Goal: Task Accomplishment & Management: Use online tool/utility

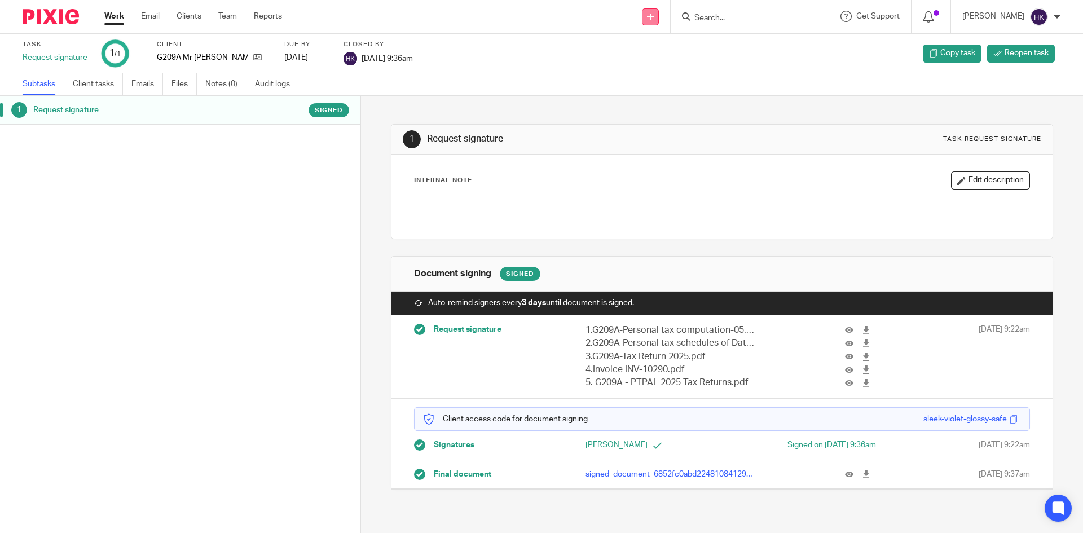
click at [656, 19] on link at bounding box center [650, 16] width 17 height 17
drag, startPoint x: 653, startPoint y: 104, endPoint x: 663, endPoint y: 76, distance: 29.4
click at [653, 104] on link "Request signature" at bounding box center [662, 102] width 79 height 16
click at [643, 104] on link "Request signature" at bounding box center [662, 102] width 79 height 16
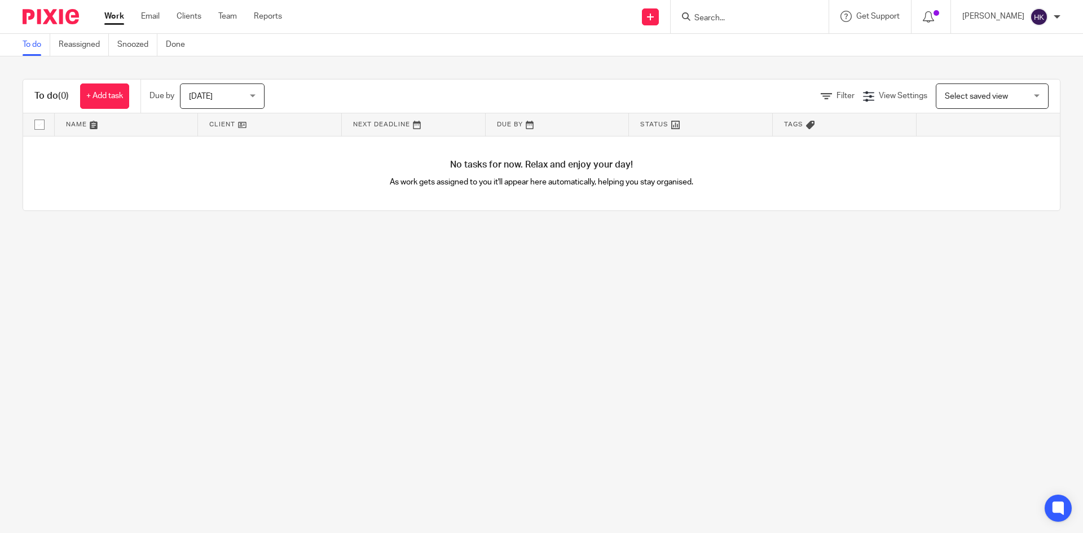
click at [719, 15] on input "Search" at bounding box center [744, 19] width 102 height 10
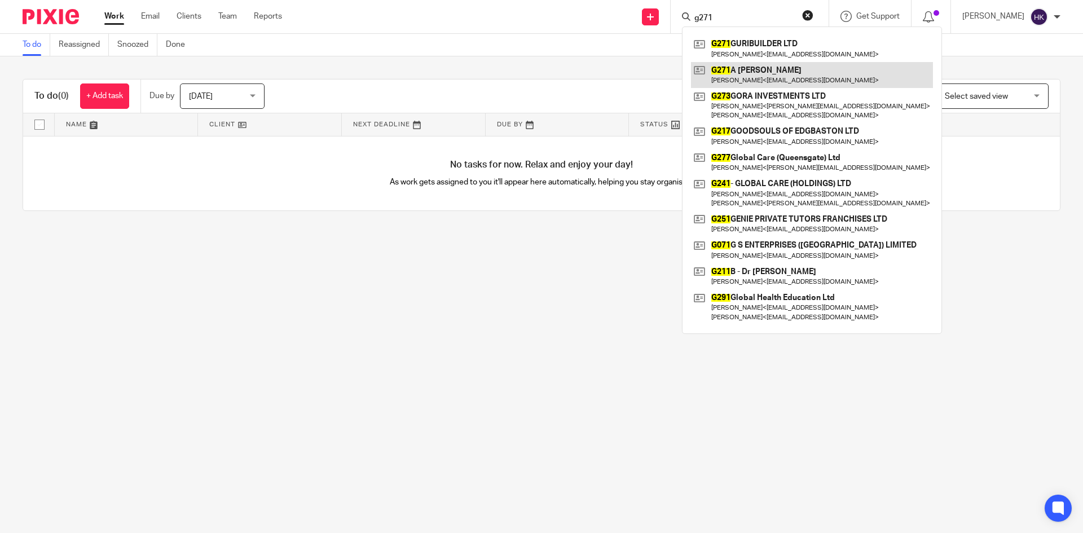
type input "g271"
click at [729, 70] on link at bounding box center [812, 75] width 242 height 26
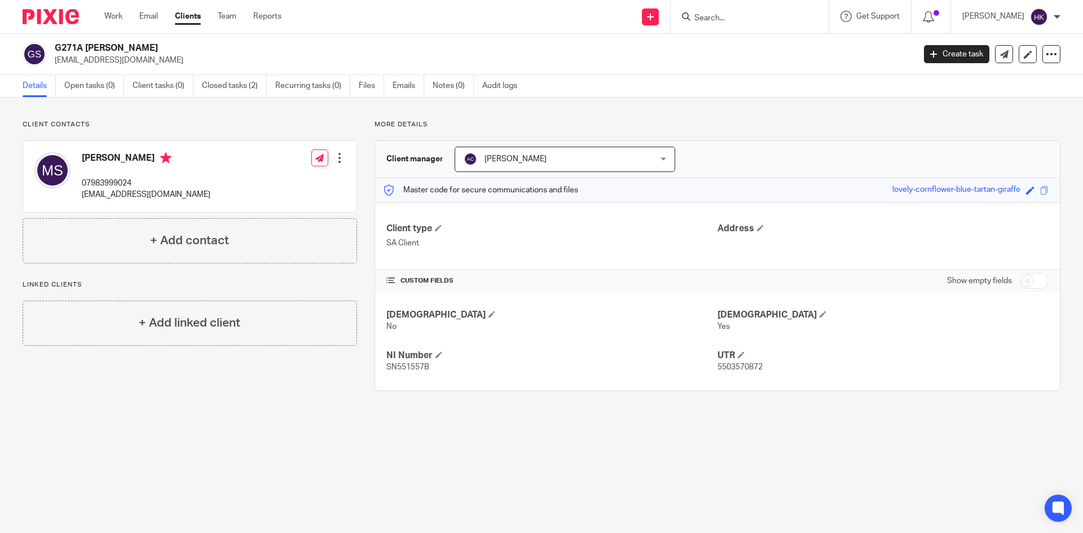
drag, startPoint x: 850, startPoint y: 471, endPoint x: 824, endPoint y: 472, distance: 25.4
click at [850, 471] on main "G271A [PERSON_NAME] [EMAIL_ADDRESS][DOMAIN_NAME] Create task Update from Compan…" at bounding box center [541, 266] width 1083 height 533
click at [1040, 190] on span at bounding box center [1044, 190] width 8 height 8
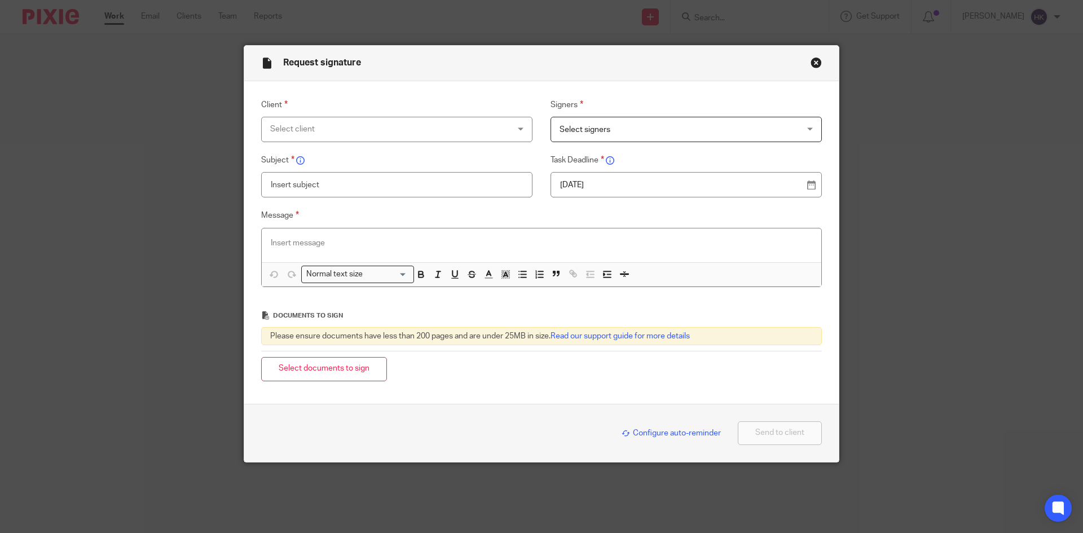
click at [311, 134] on div "Select client" at bounding box center [375, 129] width 210 height 24
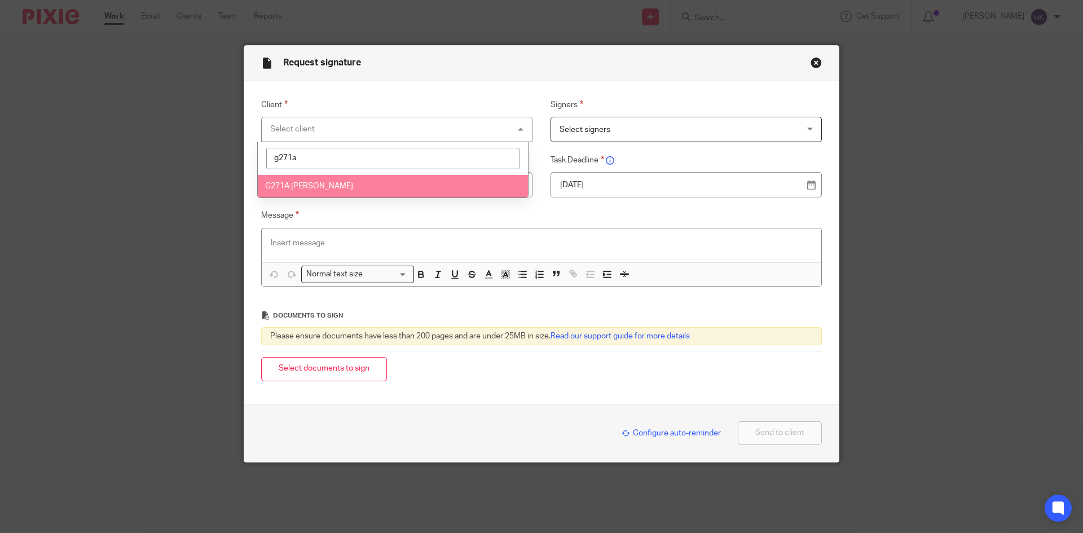
type input "g271a"
click at [318, 181] on li "G271A [PERSON_NAME]" at bounding box center [393, 186] width 270 height 23
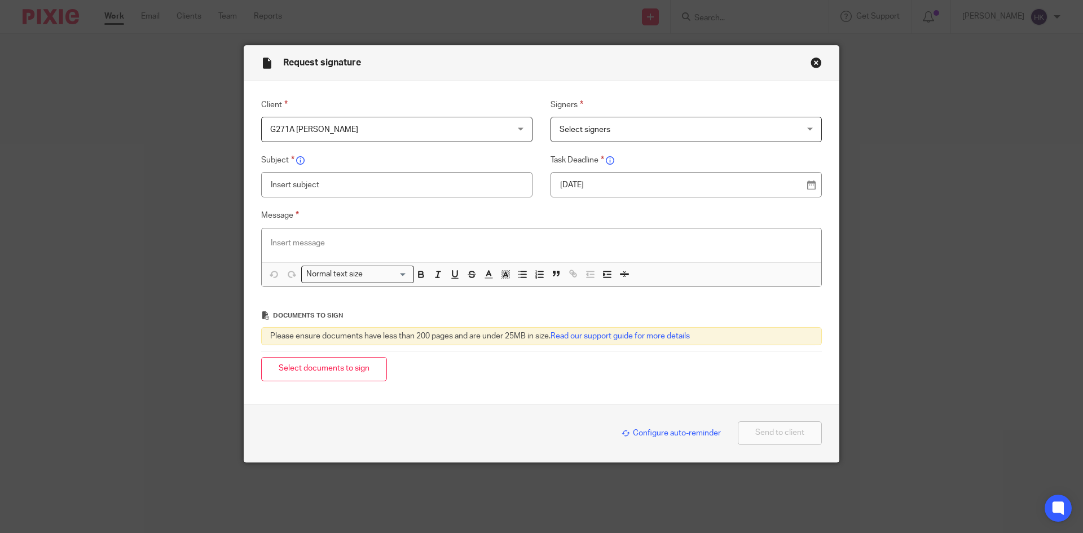
click at [590, 123] on span "Select signers" at bounding box center [665, 129] width 210 height 24
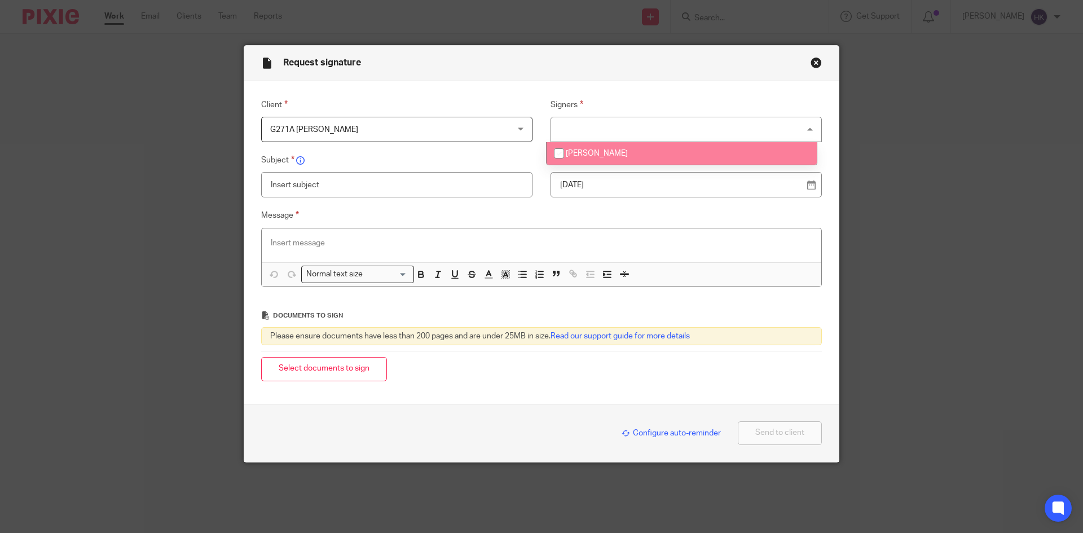
click at [606, 157] on span "[PERSON_NAME]" at bounding box center [597, 154] width 62 height 8
checkbox input "true"
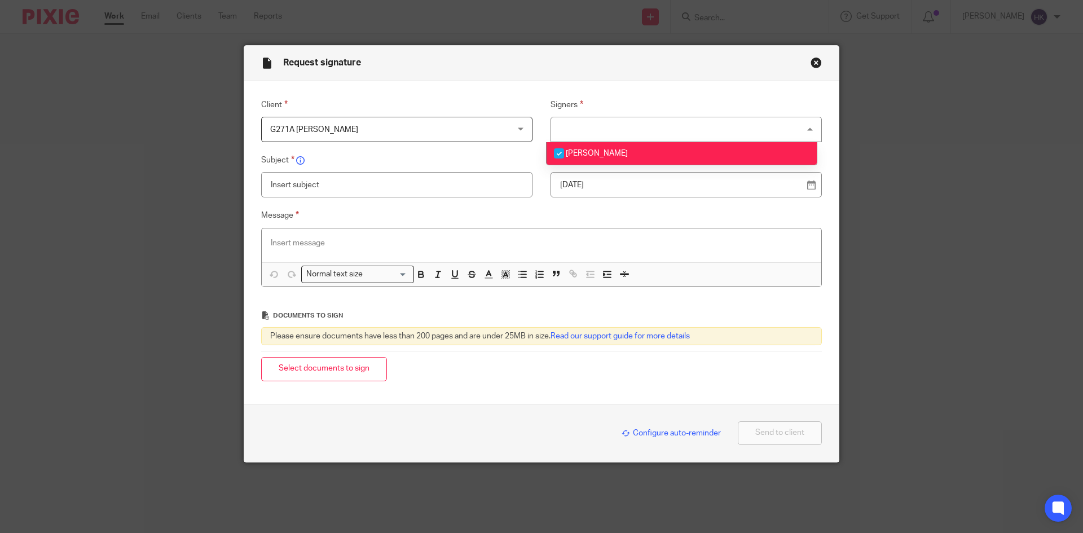
click at [645, 186] on p "18 Aug 2025" at bounding box center [681, 184] width 243 height 11
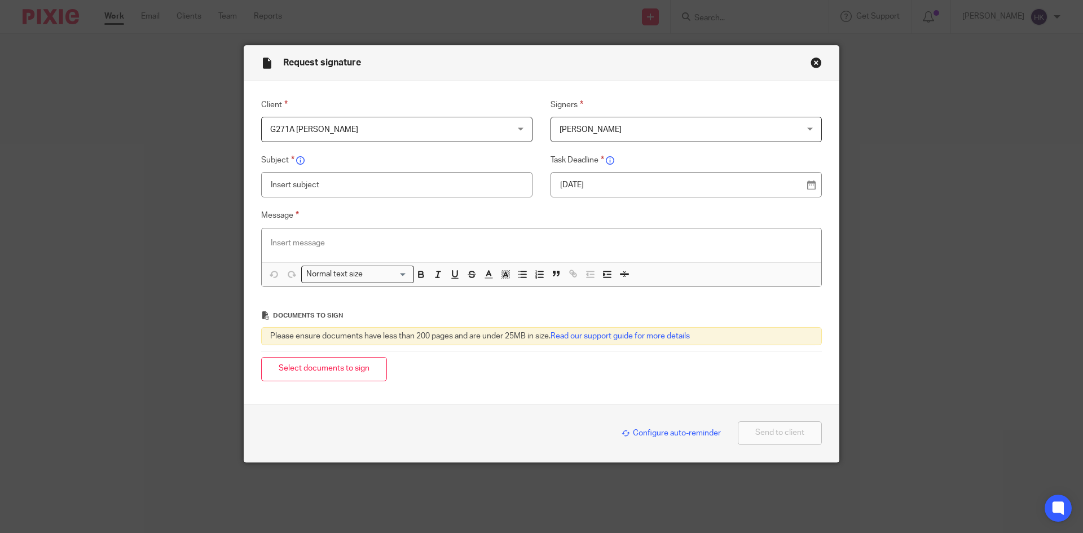
click at [316, 182] on input "text" at bounding box center [396, 184] width 271 height 25
type input "G271A - Personal Tax Return Pack"
paste div
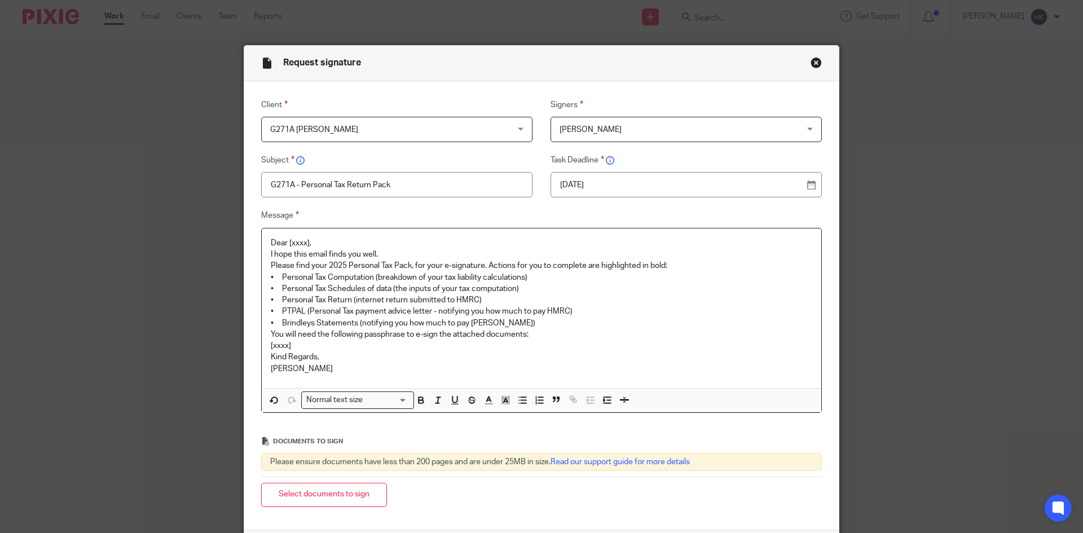
click at [329, 239] on p "Dear [xxxx]," at bounding box center [542, 243] width 542 height 11
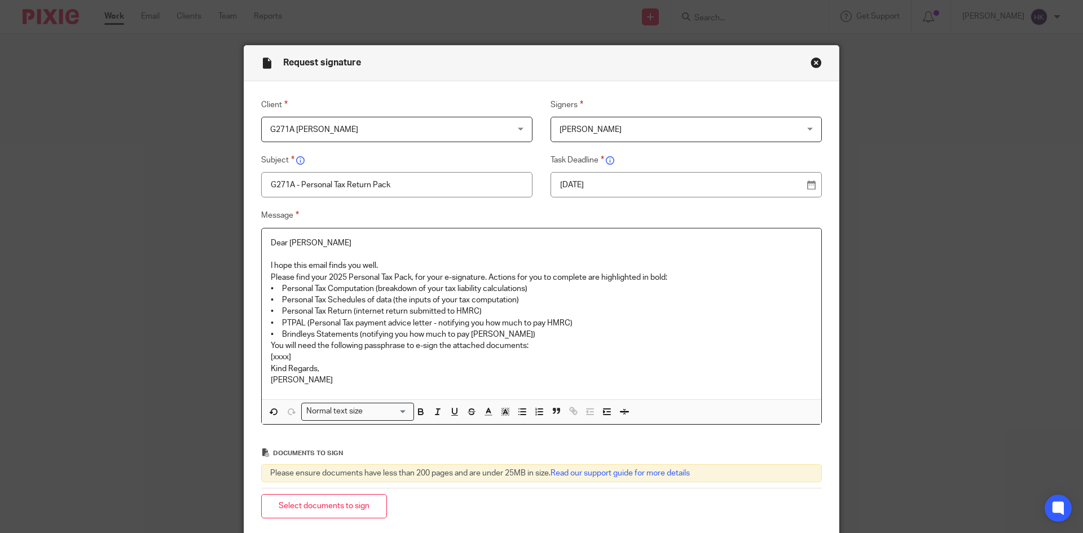
click at [380, 263] on p "I hope this email finds you well." at bounding box center [542, 265] width 542 height 11
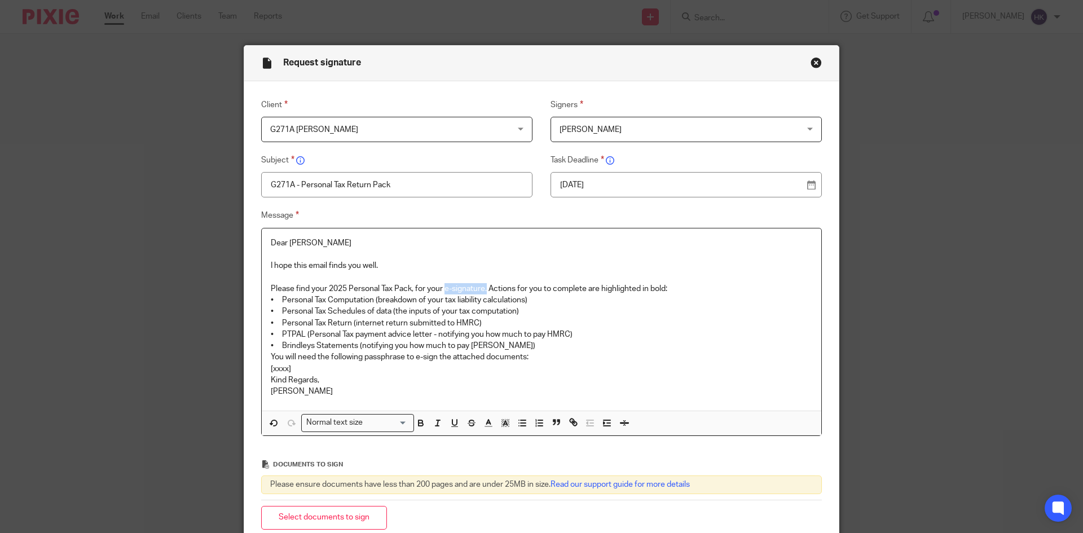
drag, startPoint x: 443, startPoint y: 288, endPoint x: 484, endPoint y: 287, distance: 40.6
click at [484, 287] on p "Please find your 2025 Personal Tax Pack, for your e-signature. Actions for you …" at bounding box center [542, 288] width 542 height 11
click at [696, 292] on p "Please find your 2025 Personal Tax Pack, for your e-signature. Actions for you …" at bounding box center [542, 288] width 542 height 11
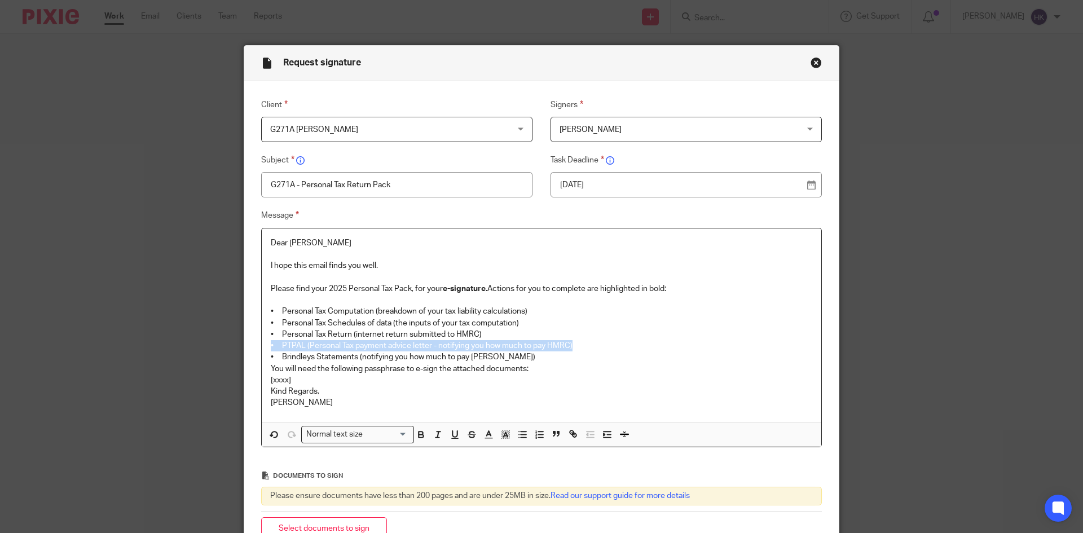
drag, startPoint x: 263, startPoint y: 345, endPoint x: 572, endPoint y: 342, distance: 309.2
click at [572, 342] on div "Dear Mandeep I hope this email finds you well. Please find your 2025 Personal T…" at bounding box center [542, 325] width 560 height 194
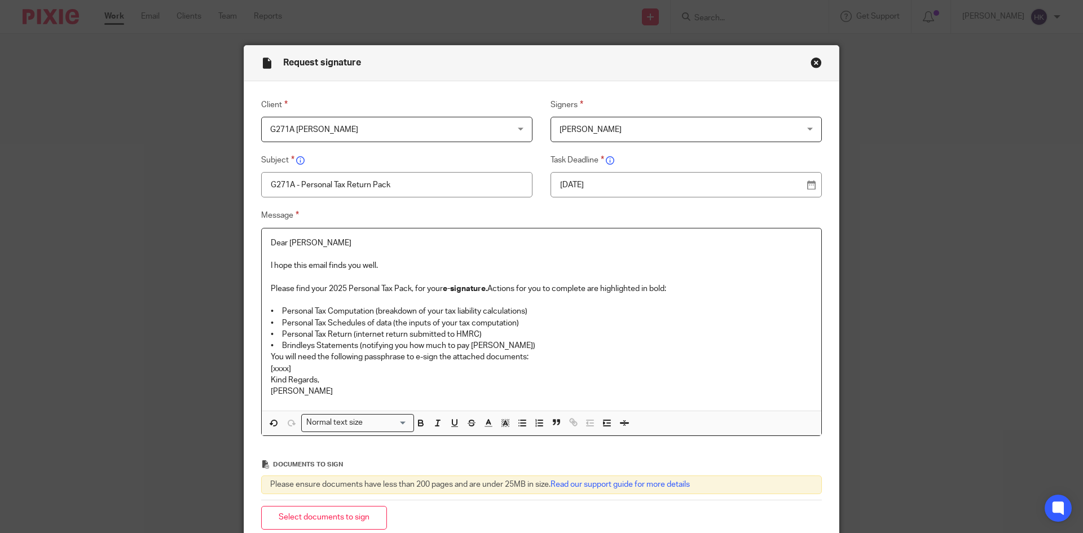
click at [511, 344] on p "• Brindleys Statements (notifying you how much to pay Brindleys)" at bounding box center [542, 345] width 542 height 11
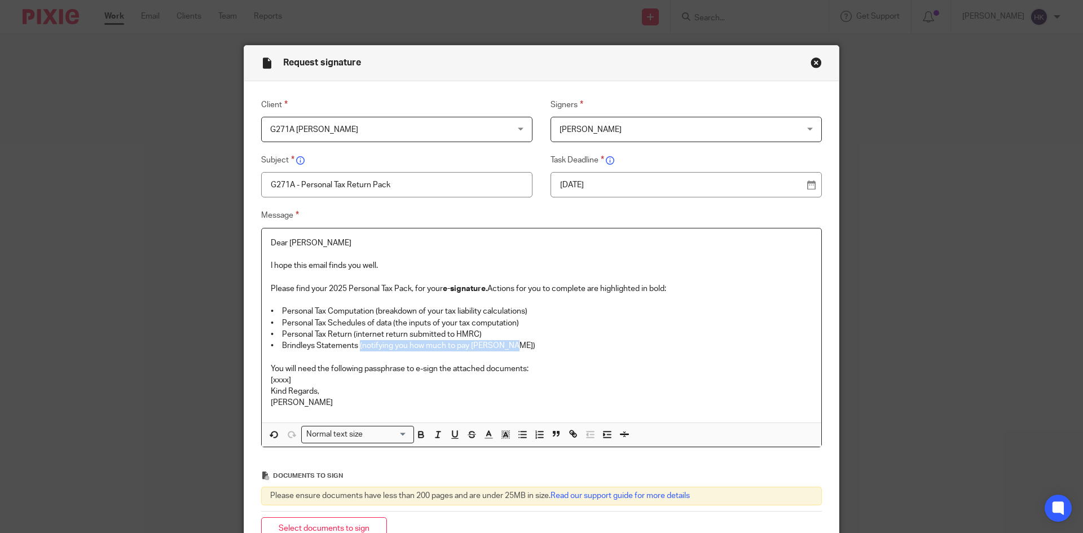
drag, startPoint x: 357, startPoint y: 345, endPoint x: 512, endPoint y: 345, distance: 155.1
click at [512, 345] on p "• Brindleys Statements (notifying you how much to pay Brindleys)" at bounding box center [542, 345] width 542 height 11
drag, startPoint x: 414, startPoint y: 366, endPoint x: 435, endPoint y: 370, distance: 21.8
click at [435, 370] on p "You will need the following passphrase to e-sign the attached documents:" at bounding box center [542, 368] width 542 height 11
drag, startPoint x: 292, startPoint y: 381, endPoint x: 236, endPoint y: 382, distance: 56.4
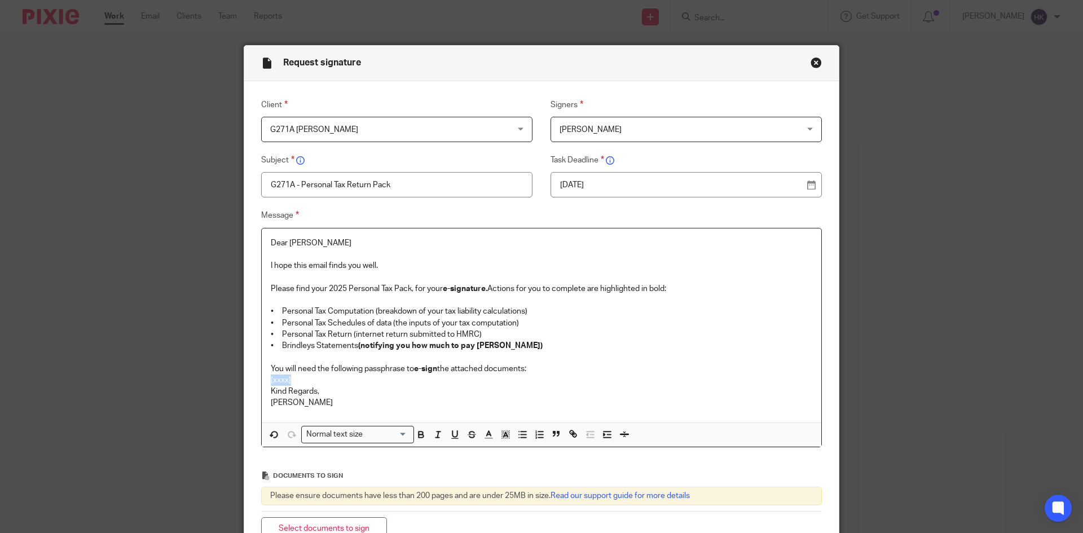
click at [236, 382] on div "Request signature Client G271A Mandeep Singh G271A Mandeep Singh 247365 ACCOUNT…" at bounding box center [541, 266] width 1083 height 533
drag, startPoint x: 334, startPoint y: 384, endPoint x: 231, endPoint y: 384, distance: 103.2
click at [231, 384] on div "Request signature Client G271A Mandeep Singh G271A Mandeep Singh 247365 ACCOUNT…" at bounding box center [541, 266] width 1083 height 533
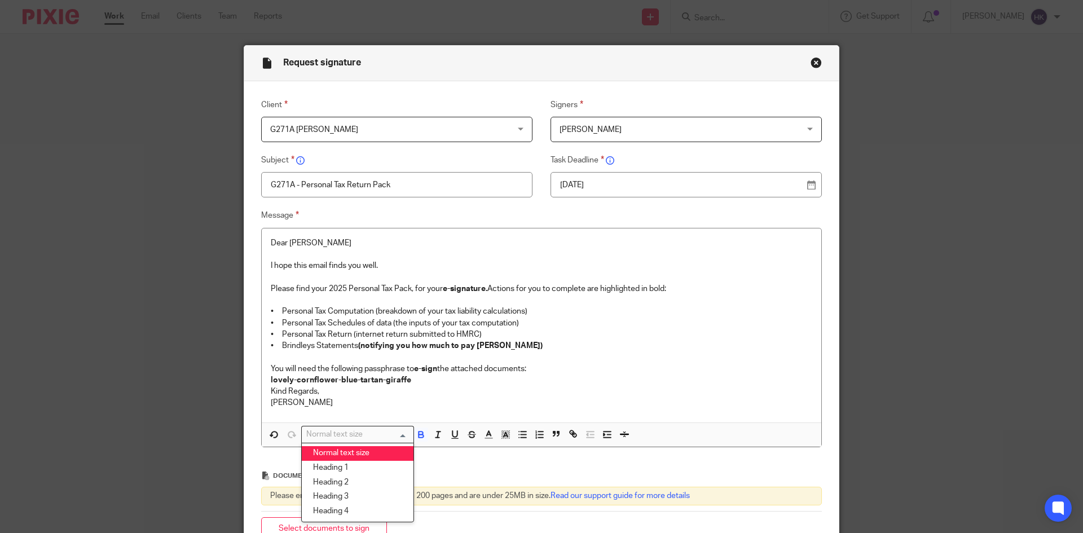
click at [363, 433] on input "Search for option" at bounding box center [355, 435] width 104 height 12
click at [364, 479] on li "Heading 2" at bounding box center [358, 483] width 112 height 15
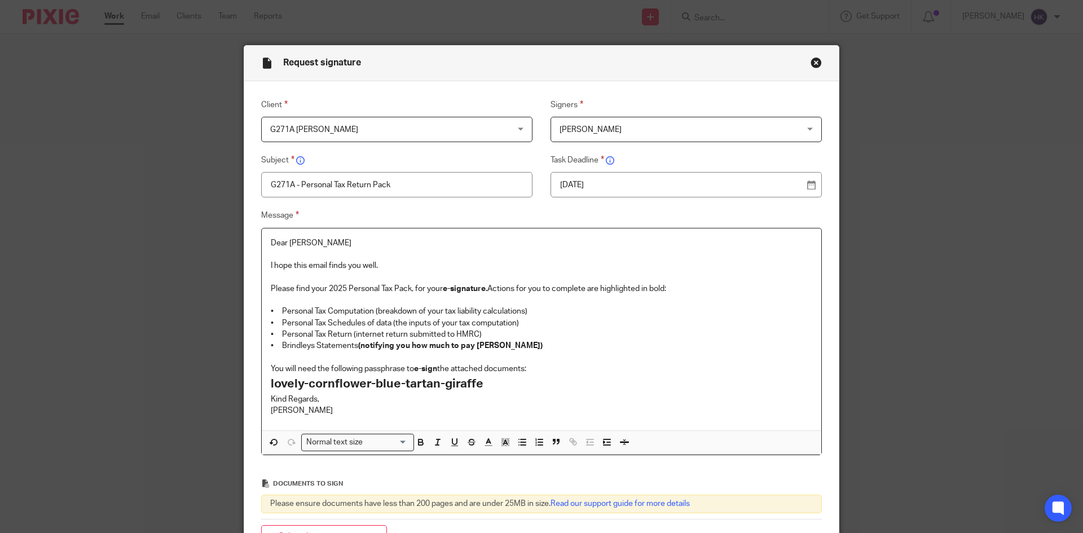
click at [535, 370] on p "You will need the following passphrase to e-sign the attached documents:" at bounding box center [542, 368] width 542 height 11
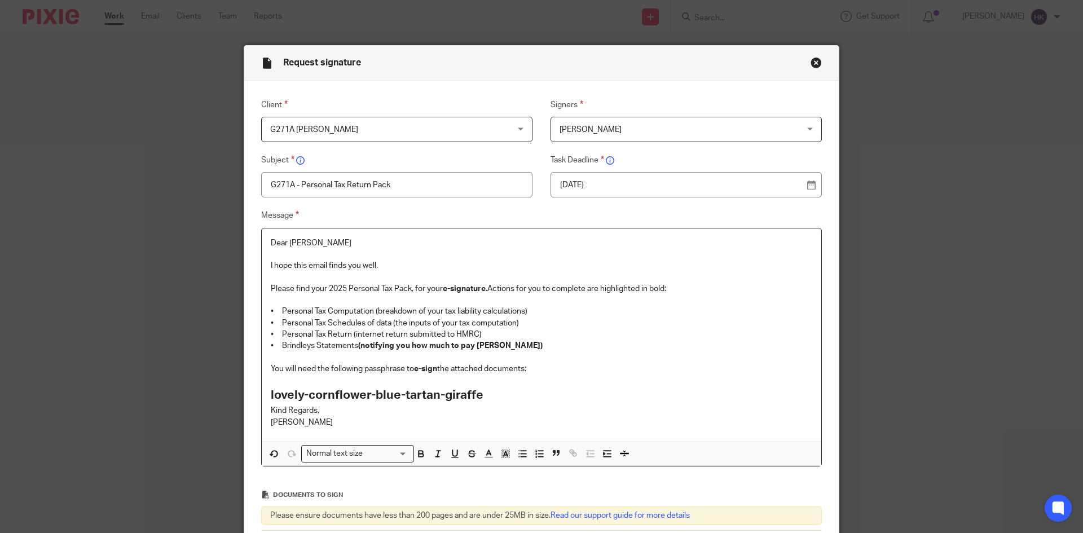
click at [510, 396] on h2 "lovely-cornflower-blue-tartan-giraffe" at bounding box center [542, 395] width 542 height 19
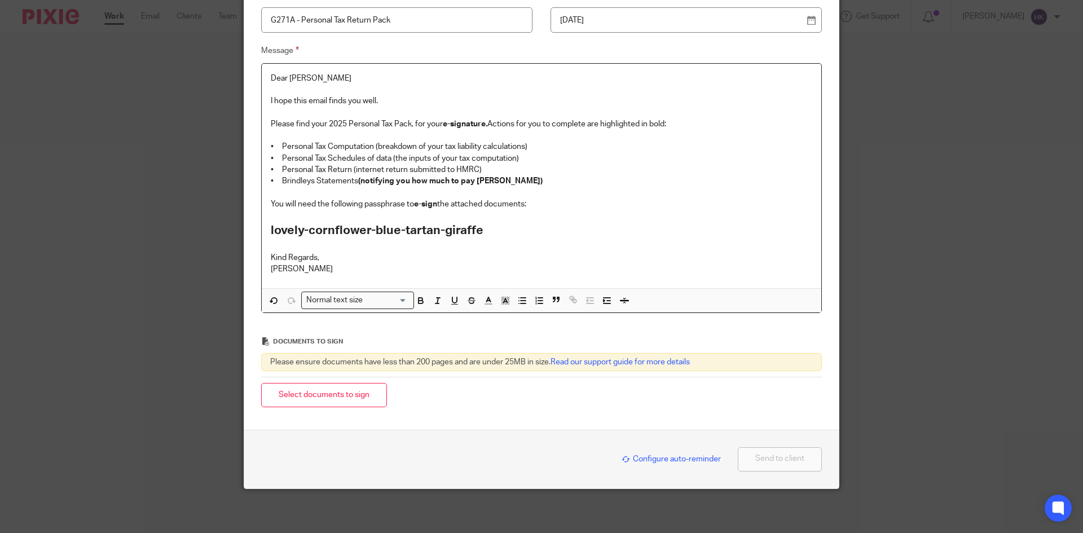
scroll to position [166, 0]
click at [328, 391] on button "Select documents to sign" at bounding box center [324, 394] width 126 height 24
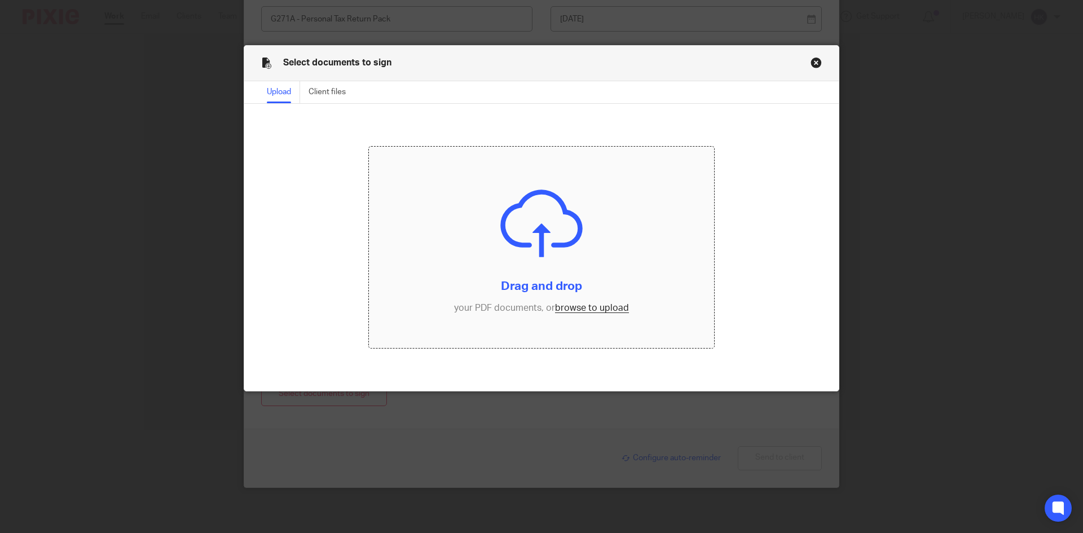
click at [599, 311] on input "file" at bounding box center [542, 248] width 346 height 202
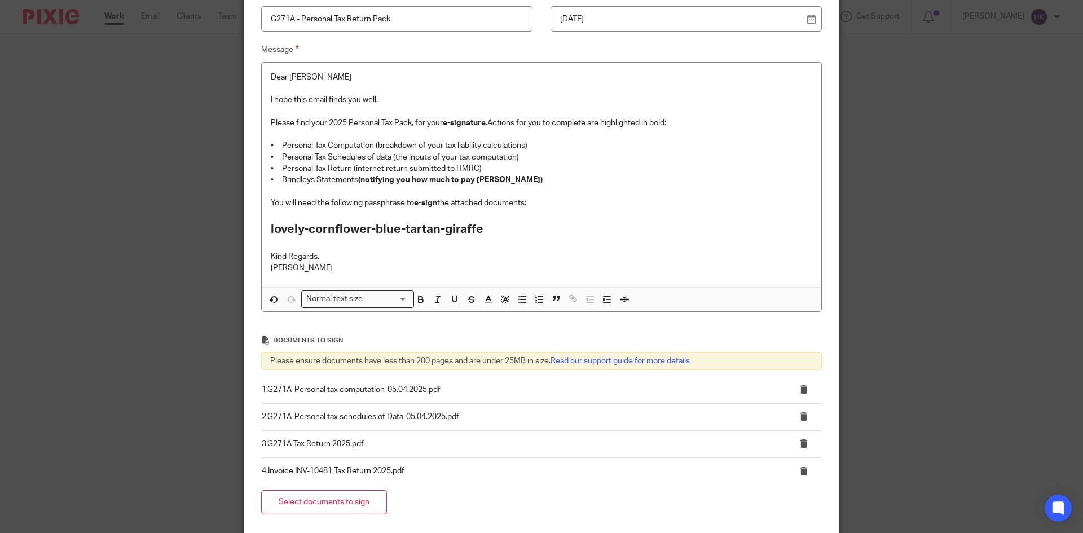
scroll to position [274, 0]
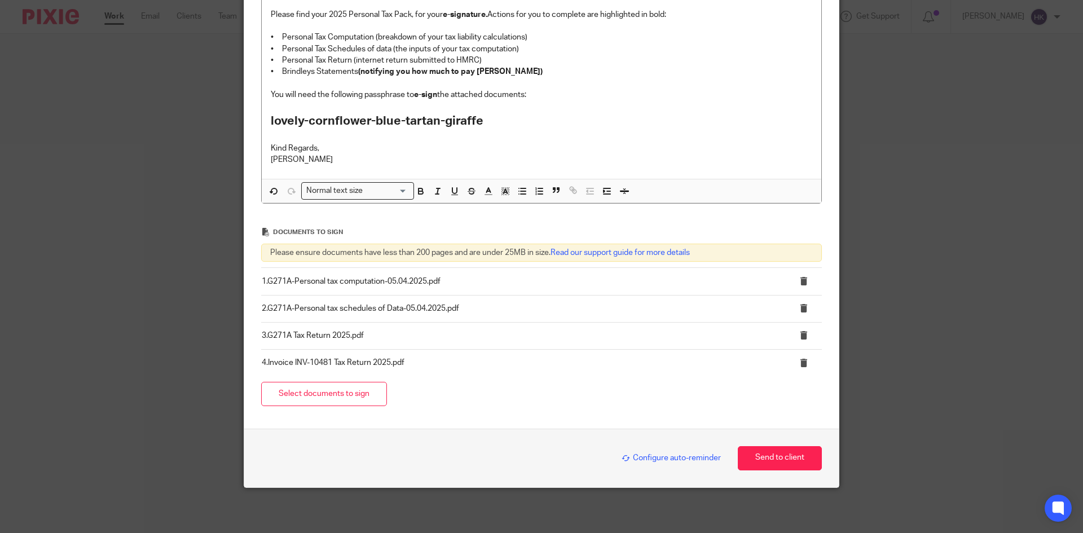
click at [634, 460] on span "Configure auto-reminder" at bounding box center [671, 458] width 99 height 8
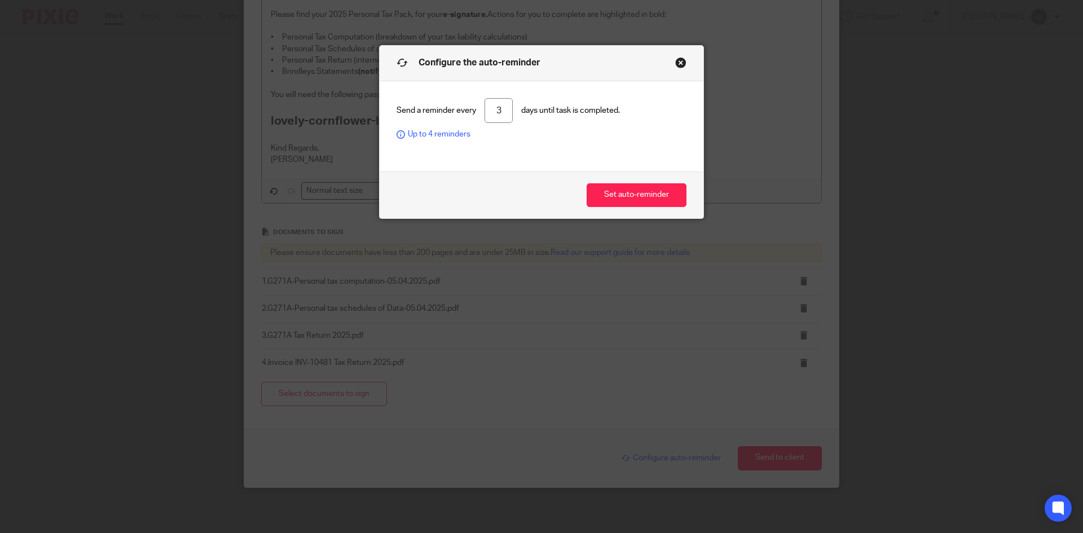
click at [605, 188] on button "Set auto-reminder" at bounding box center [637, 195] width 100 height 24
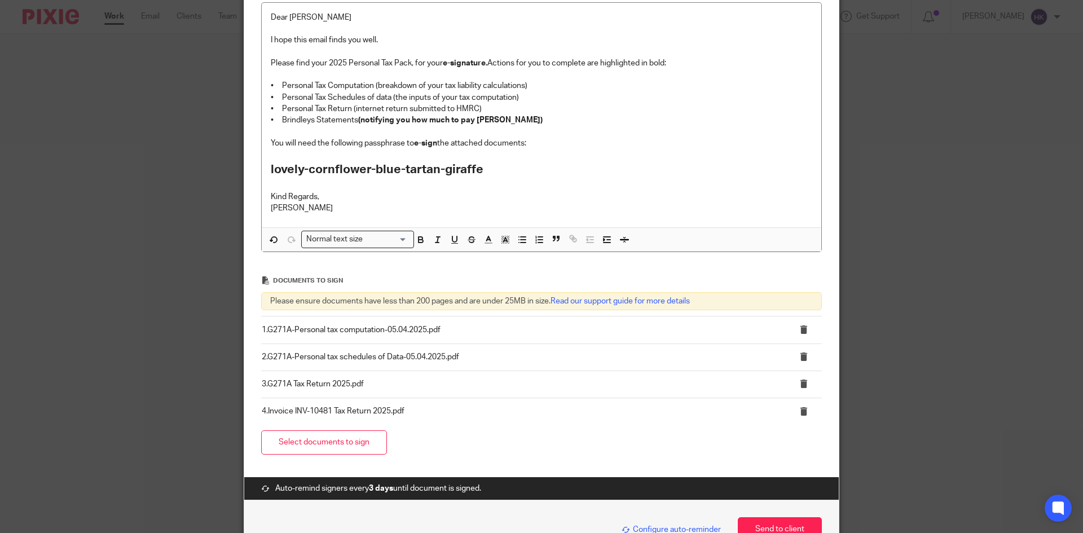
scroll to position [297, 0]
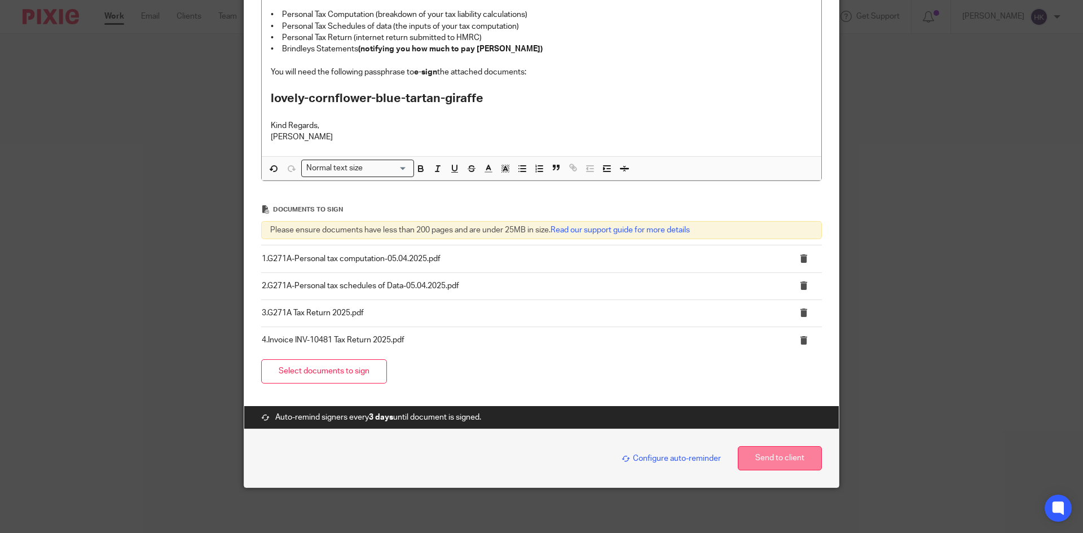
click at [765, 458] on button "Send to client" at bounding box center [780, 458] width 84 height 24
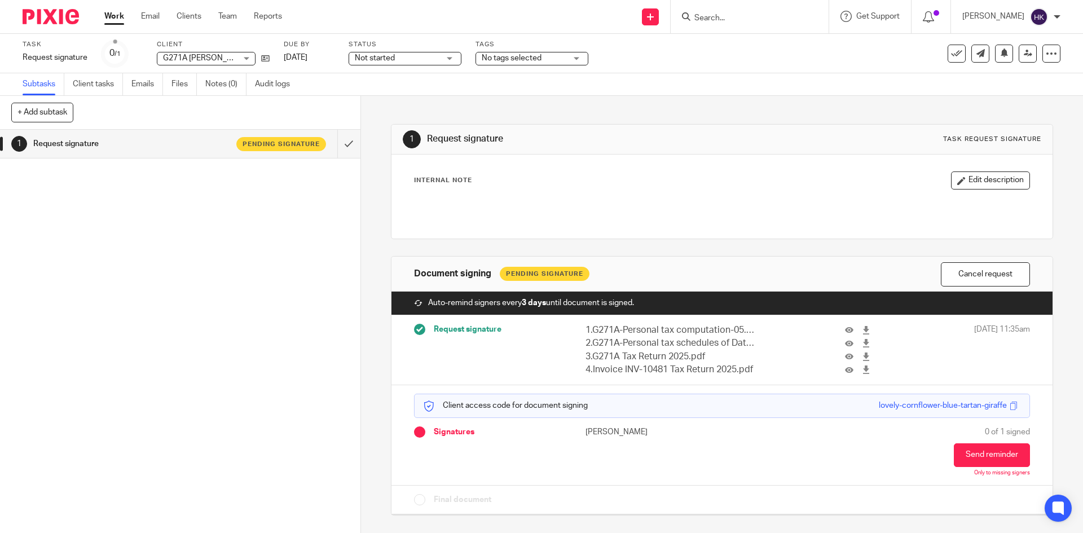
click at [726, 14] on input "Search" at bounding box center [744, 19] width 102 height 10
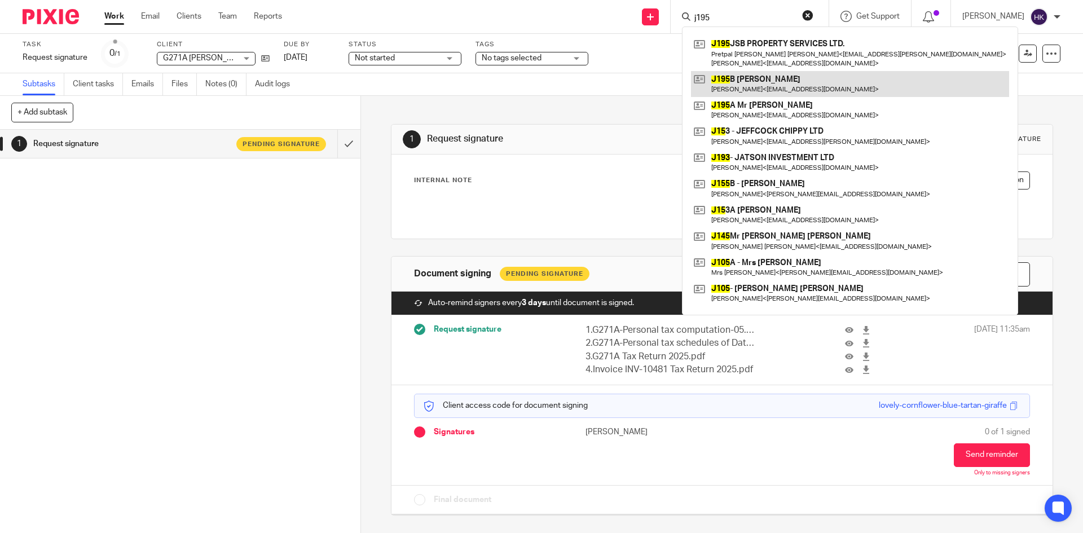
type input "j195"
click at [802, 95] on link at bounding box center [850, 84] width 318 height 26
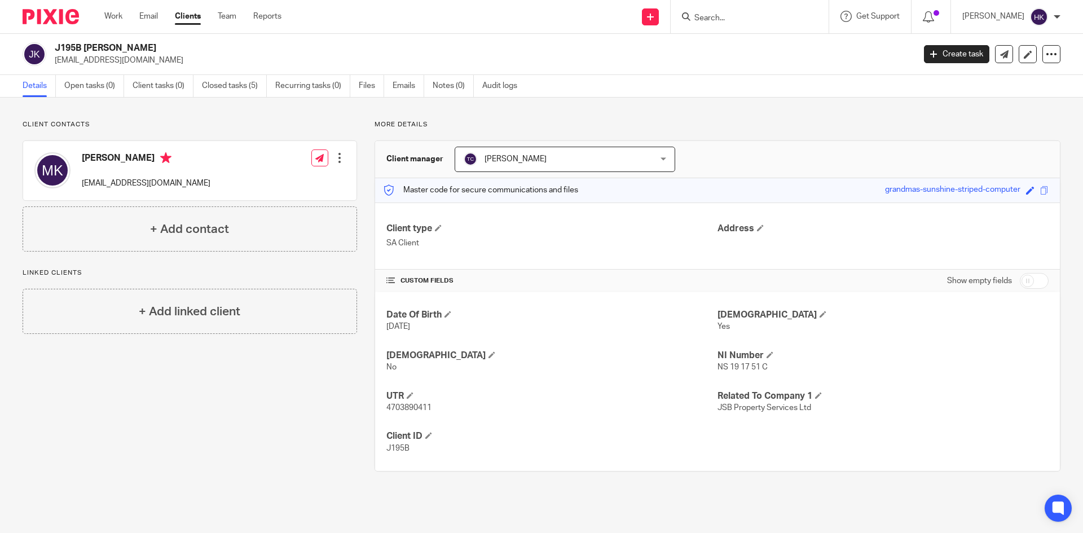
drag, startPoint x: 50, startPoint y: 64, endPoint x: 127, endPoint y: 68, distance: 77.4
click at [127, 68] on div "J195B [PERSON_NAME] [EMAIL_ADDRESS][DOMAIN_NAME] Create task Update from Compan…" at bounding box center [541, 54] width 1083 height 41
click at [129, 68] on div "J195B [PERSON_NAME] [EMAIL_ADDRESS][DOMAIN_NAME] Create task Update from Compan…" at bounding box center [541, 54] width 1083 height 41
drag, startPoint x: 58, startPoint y: 66, endPoint x: 120, endPoint y: 70, distance: 61.6
click at [120, 70] on div "J195B [PERSON_NAME] [EMAIL_ADDRESS][DOMAIN_NAME] Create task Update from Compan…" at bounding box center [541, 54] width 1083 height 41
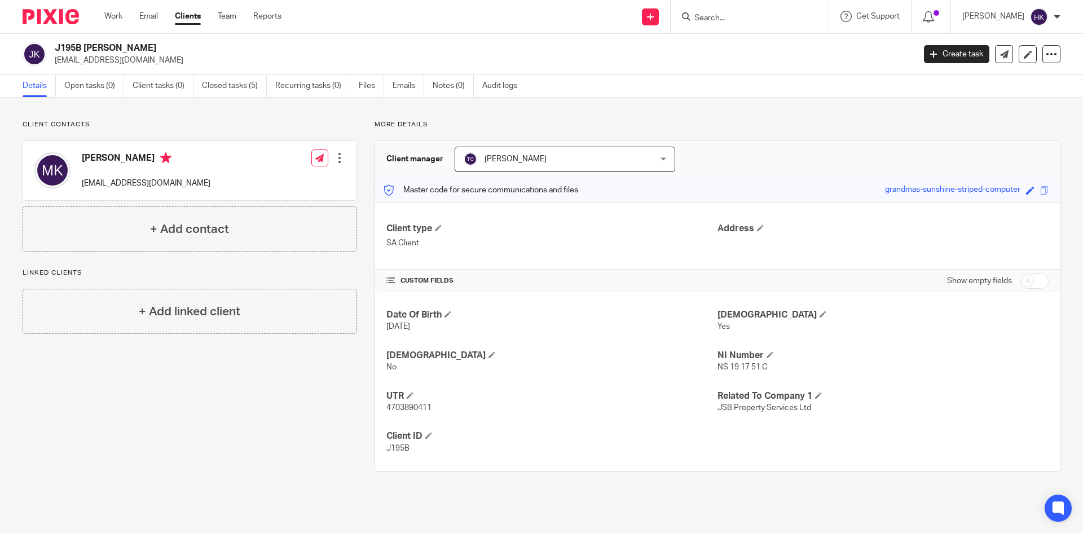
click at [48, 66] on div "J195B Mrs Jasbinder Kaur jazbhuee@aol.com Create task Update from Companies Hou…" at bounding box center [541, 54] width 1083 height 41
drag, startPoint x: 49, startPoint y: 65, endPoint x: 99, endPoint y: 68, distance: 50.3
click at [99, 68] on div "J195B Mrs Jasbinder Kaur jazbhuee@aol.com Create task Update from Companies Hou…" at bounding box center [541, 54] width 1083 height 41
click at [184, 65] on p "[EMAIL_ADDRESS][DOMAIN_NAME]" at bounding box center [481, 60] width 852 height 11
drag, startPoint x: 129, startPoint y: 63, endPoint x: 55, endPoint y: 71, distance: 74.9
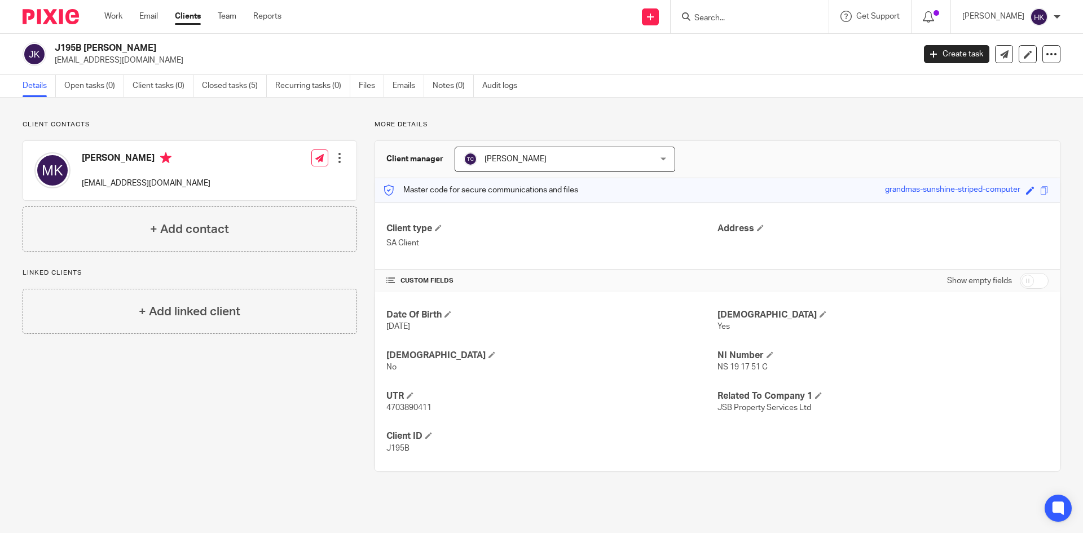
click at [55, 71] on div "J195B Mrs Jasbinder Kaur jazbhuee@aol.com Create task Update from Companies Hou…" at bounding box center [541, 54] width 1083 height 41
copy p "[EMAIL_ADDRESS][DOMAIN_NAME]"
click at [161, 69] on div "J195B Mrs Jasbinder Kaur jazbhuee@aol.com Create task Update from Companies Hou…" at bounding box center [541, 54] width 1083 height 41
drag, startPoint x: 127, startPoint y: 65, endPoint x: 54, endPoint y: 60, distance: 73.0
click at [54, 60] on div "J195B Mrs Jasbinder Kaur jazbhuee@aol.com" at bounding box center [465, 54] width 885 height 24
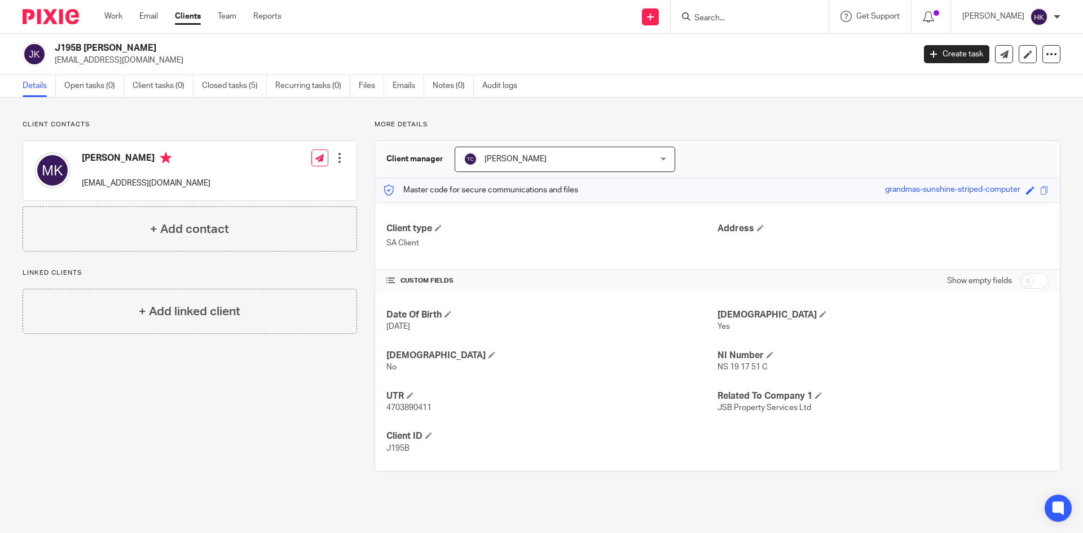
copy p "[EMAIL_ADDRESS][DOMAIN_NAME]"
